Goal: Task Accomplishment & Management: Manage account settings

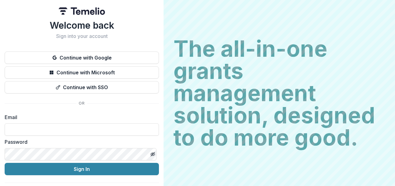
type input "**********"
click at [0, 153] on div "**********" at bounding box center [81, 98] width 163 height 197
click at [214, 94] on h2 "The all-in-one grants management solution, designed to do more good." at bounding box center [279, 93] width 212 height 111
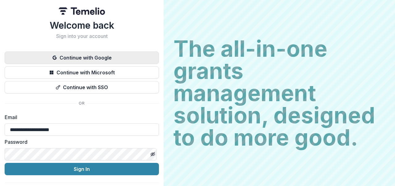
click at [93, 58] on button "Continue with Google" at bounding box center [82, 58] width 154 height 12
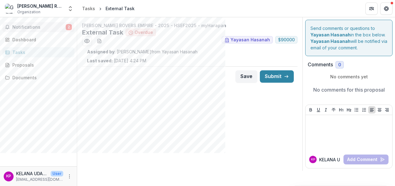
click at [27, 29] on span "Notifications" at bounding box center [38, 27] width 53 height 5
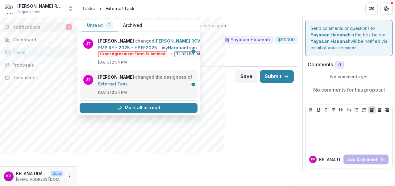
click at [99, 81] on link "External Task" at bounding box center [113, 83] width 30 height 5
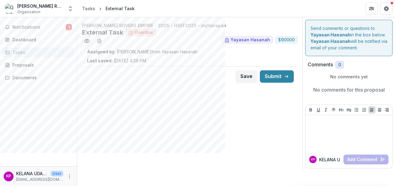
click at [0, 32] on div "Notifications 1 Dashboard Tasks Proposals Documents" at bounding box center [38, 91] width 77 height 149
click at [237, 127] on div "[PERSON_NAME] ROVERS EMPIRE - 2025 - HSEF2025 - myHarapan External Task Overdue…" at bounding box center [189, 94] width 225 height 154
click at [121, 61] on p "Last saved: [DATE] 4:28 PM" at bounding box center [116, 60] width 59 height 6
click at [85, 39] on icon "Preview 8c8d443e-c1e4-4f5e-9811-2c9f1e231e05.pdf" at bounding box center [87, 41] width 6 height 6
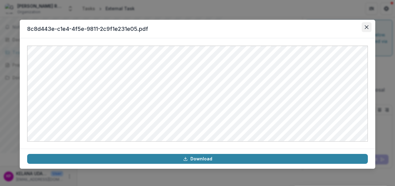
click at [364, 27] on button "Close" at bounding box center [366, 27] width 10 height 10
